Goal: Information Seeking & Learning: Learn about a topic

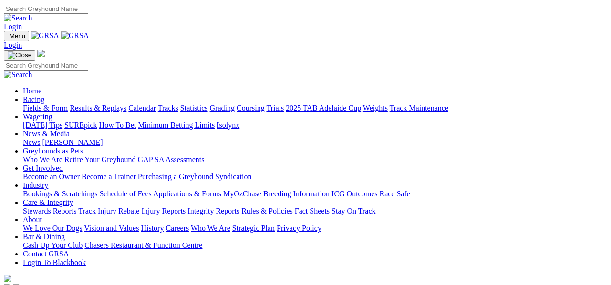
click at [30, 104] on link "Fields & Form" at bounding box center [45, 108] width 45 height 8
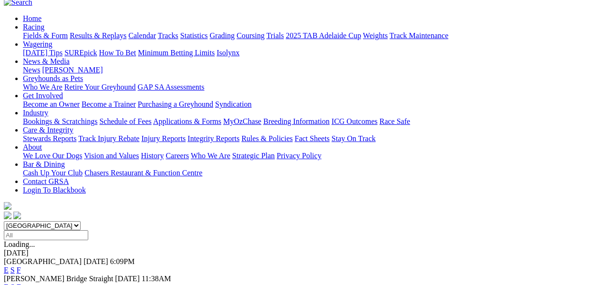
scroll to position [95, 0]
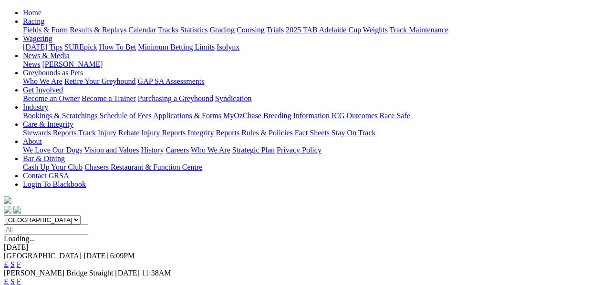
click at [21, 278] on link "F" at bounding box center [19, 282] width 4 height 8
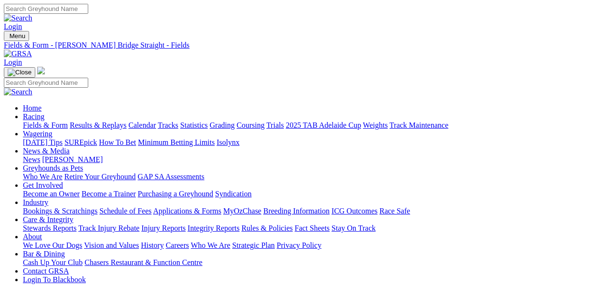
click at [58, 121] on link "Fields & Form" at bounding box center [45, 125] width 45 height 8
select select "TAS"
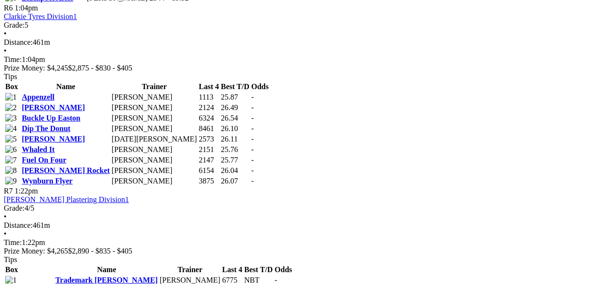
scroll to position [1336, 0]
